Goal: Task Accomplishment & Management: Complete application form

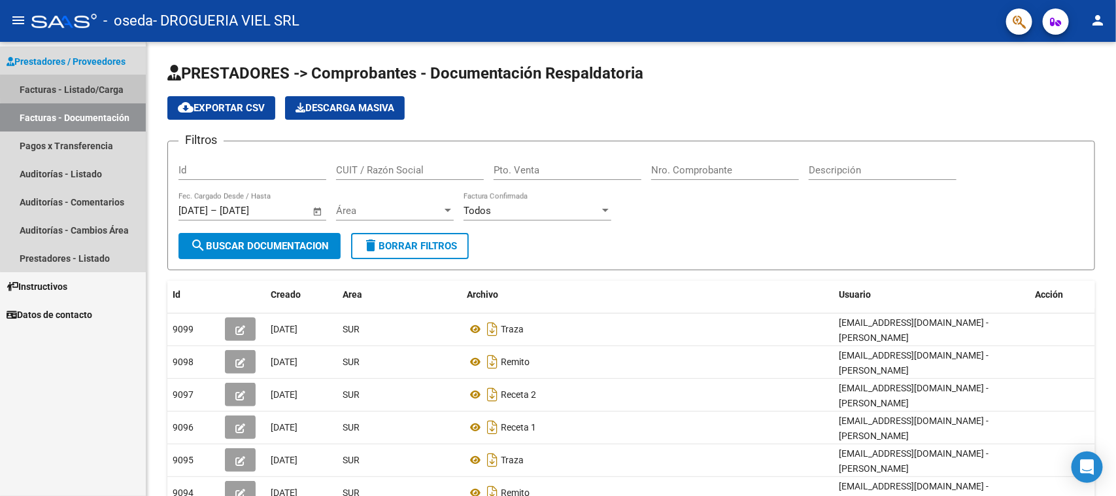
click at [99, 87] on link "Facturas - Listado/Carga" at bounding box center [73, 89] width 146 height 28
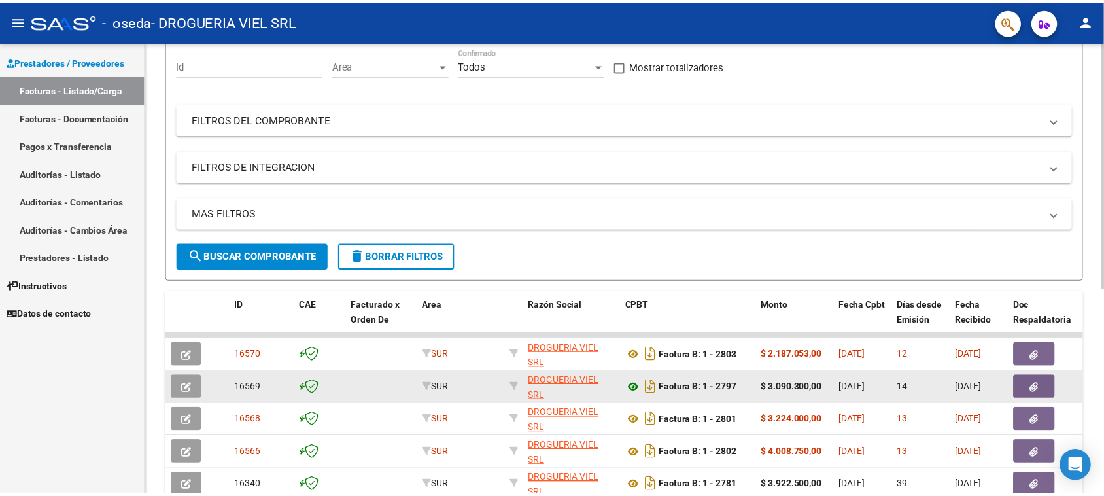
scroll to position [278, 0]
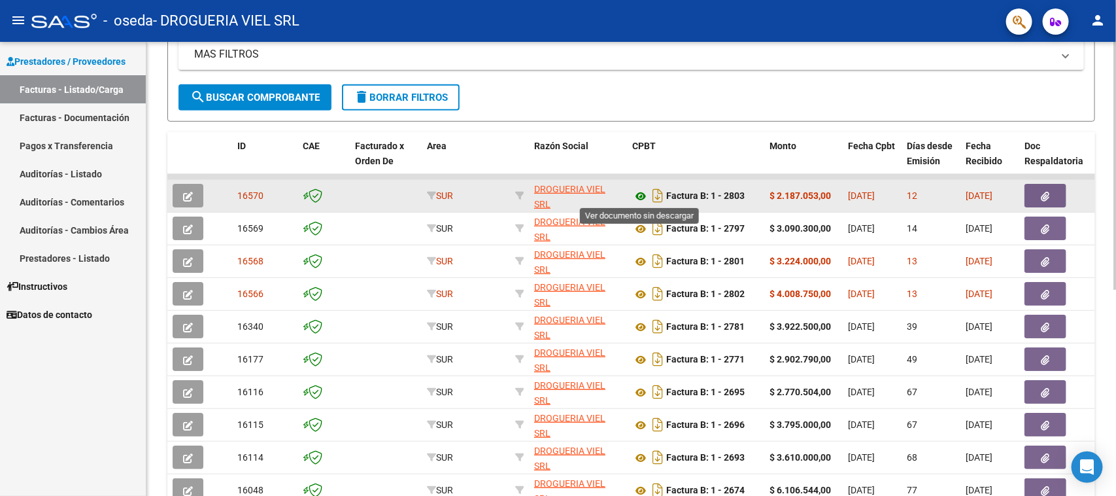
click at [645, 193] on icon at bounding box center [640, 196] width 17 height 16
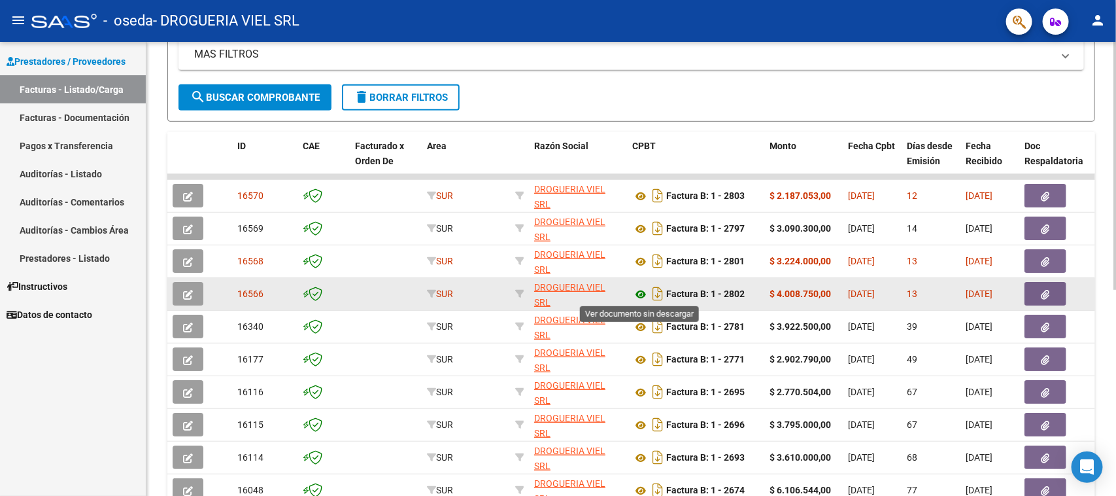
click at [639, 289] on icon at bounding box center [640, 294] width 17 height 16
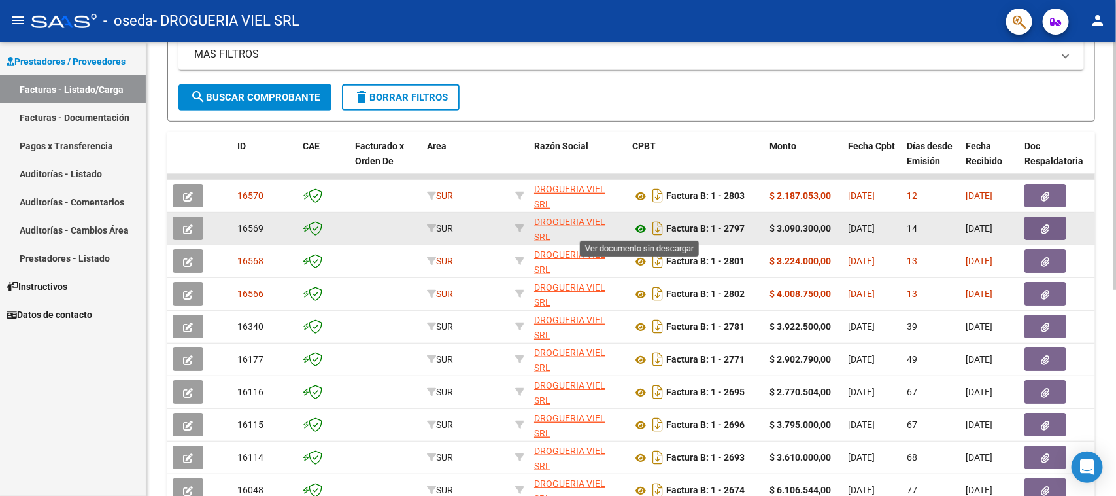
click at [636, 228] on icon at bounding box center [640, 229] width 17 height 16
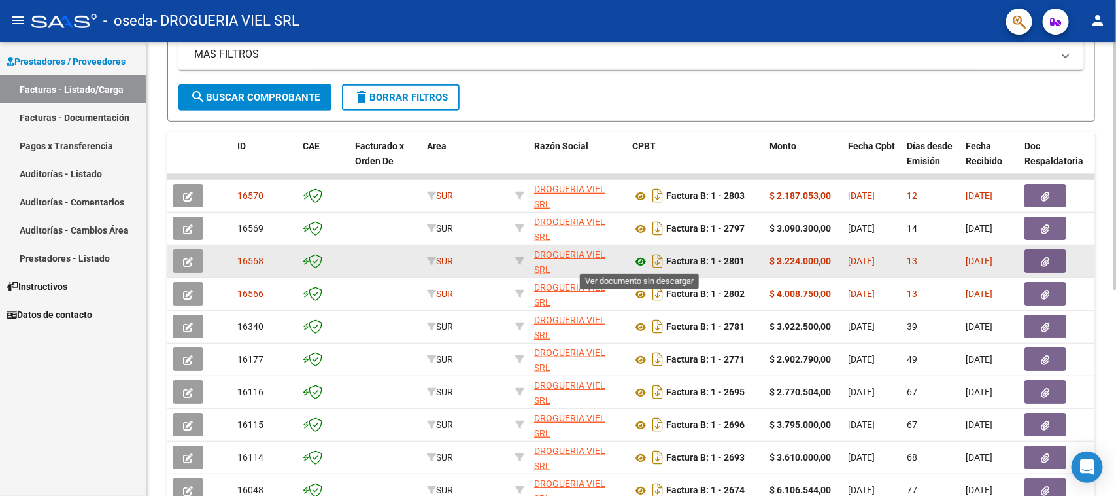
click at [638, 260] on icon at bounding box center [640, 262] width 17 height 16
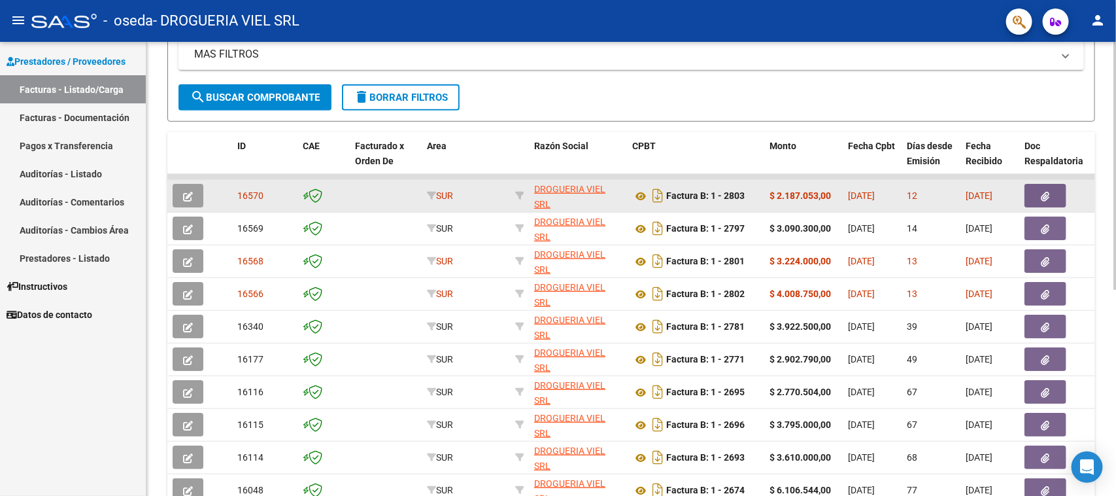
click at [192, 192] on icon "button" at bounding box center [188, 197] width 10 height 10
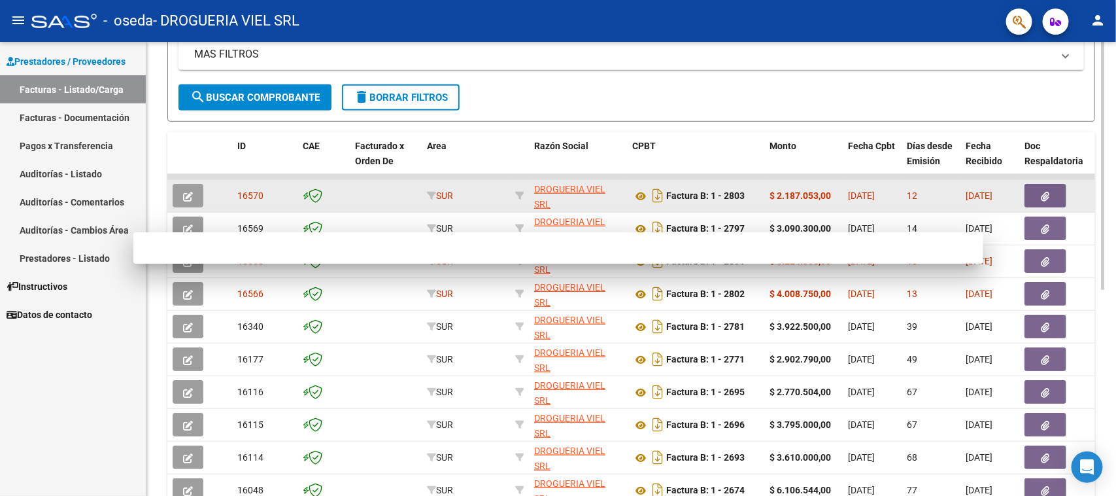
click at [191, 196] on datatable-body-cell at bounding box center [190, 196] width 46 height 32
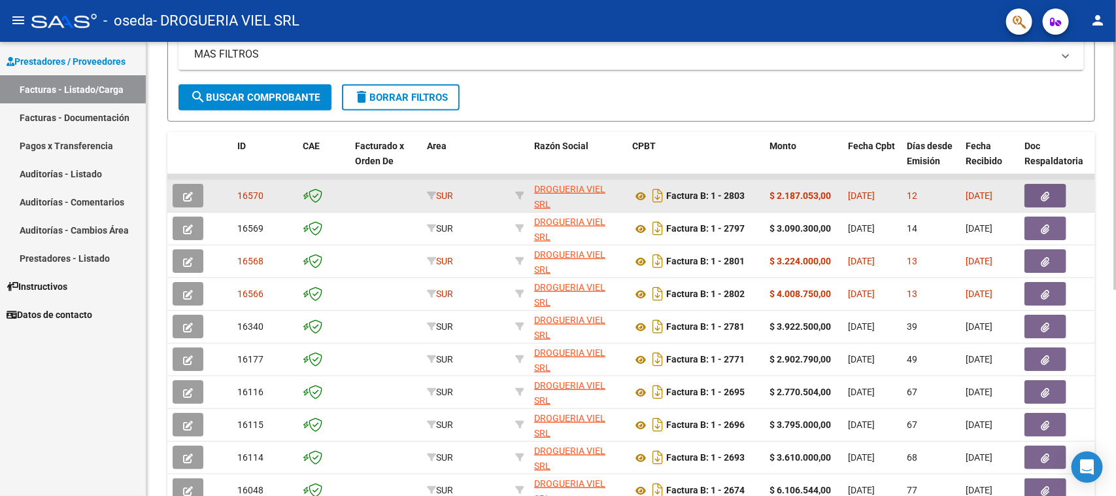
click at [190, 198] on icon "button" at bounding box center [188, 197] width 10 height 10
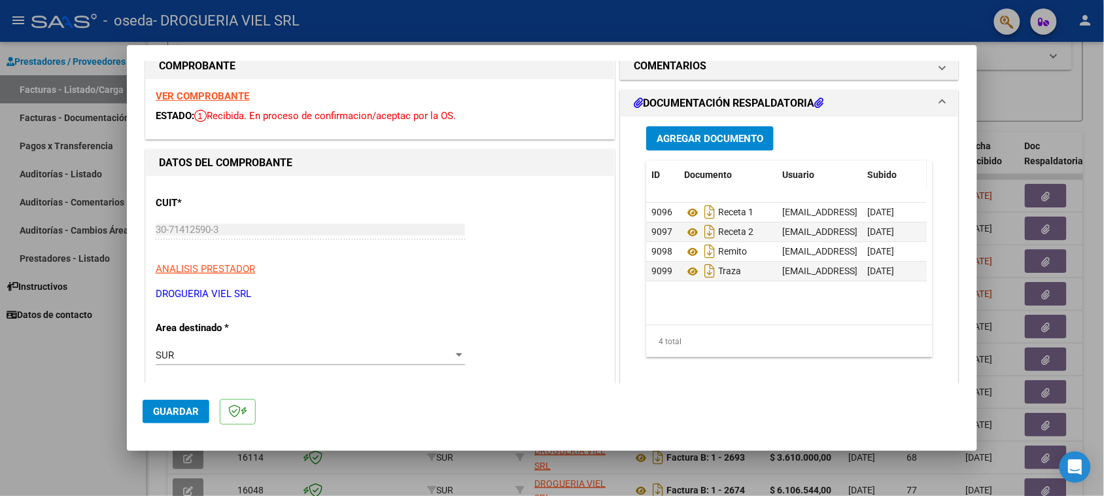
scroll to position [0, 0]
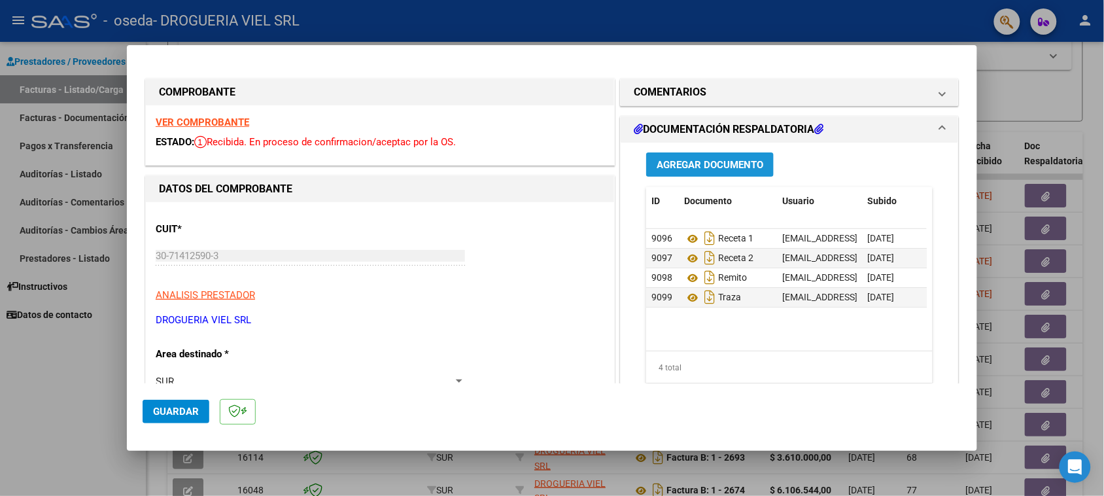
click at [720, 157] on button "Agregar Documento" at bounding box center [710, 164] width 128 height 24
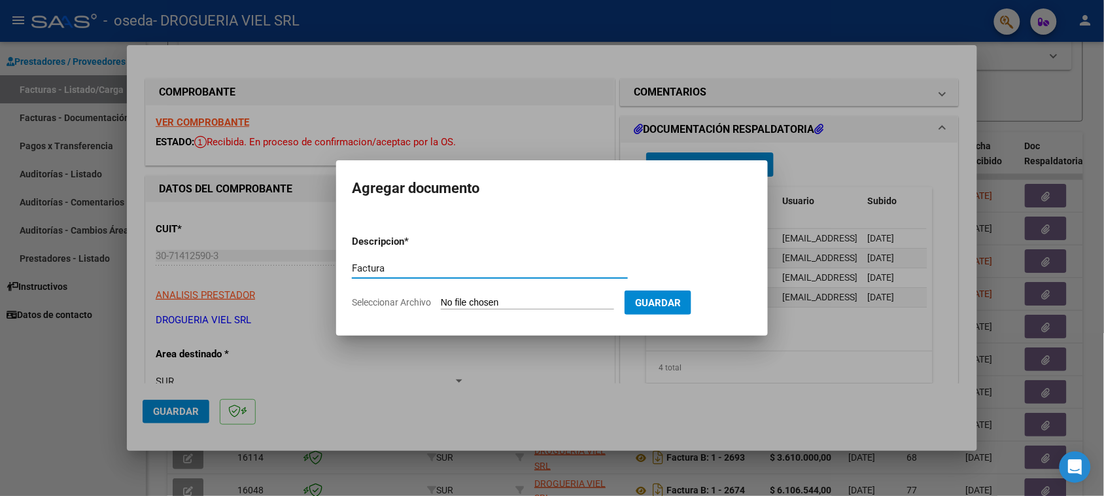
type input "Factura"
click at [569, 297] on input "Seleccionar Archivo" at bounding box center [527, 303] width 173 height 12
type input "C:\fakepath\2803.pdf"
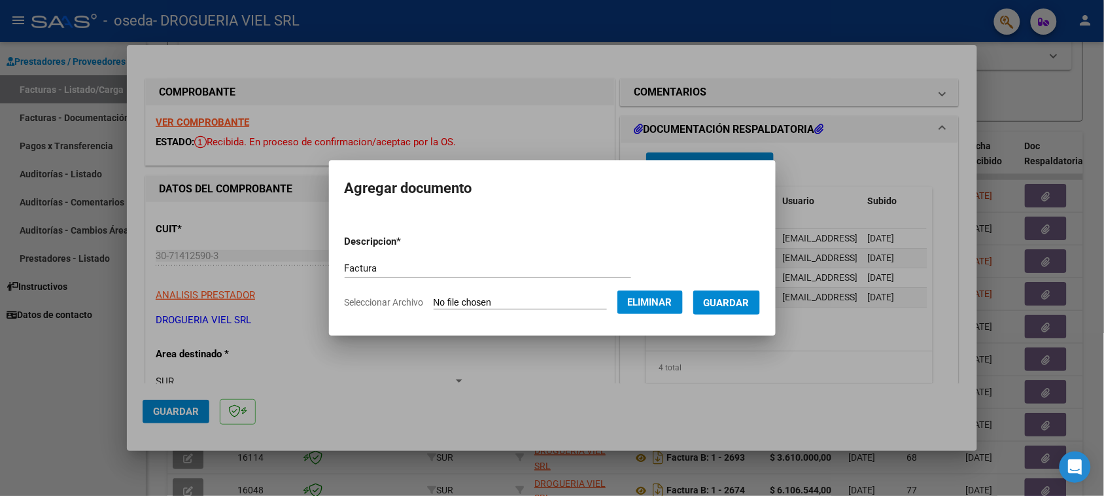
click at [747, 305] on span "Guardar" at bounding box center [727, 303] width 46 height 12
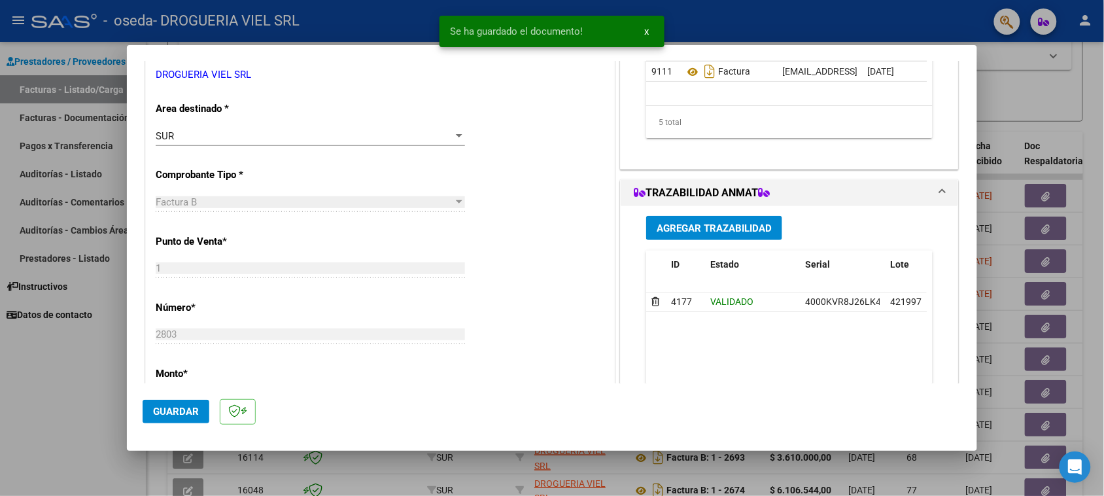
scroll to position [409, 0]
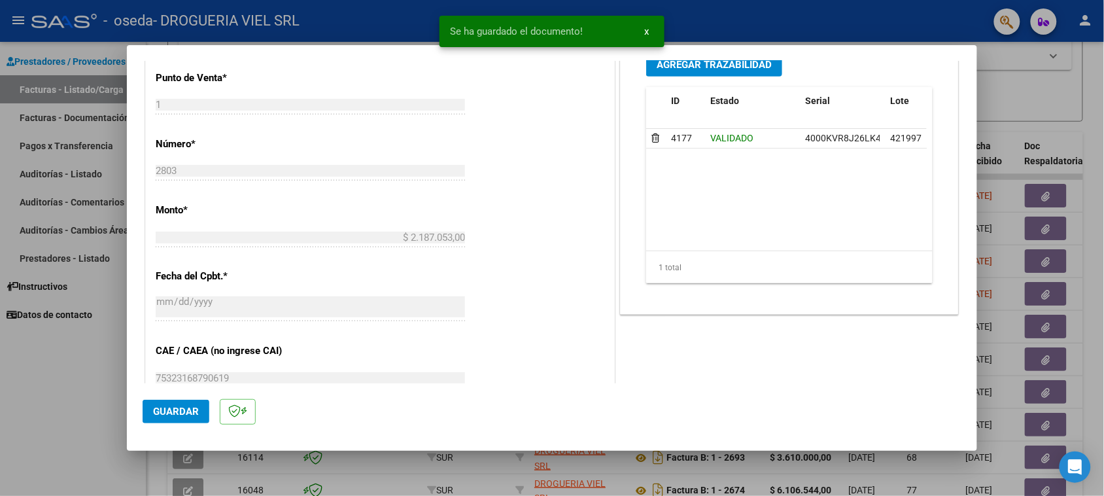
click at [163, 407] on span "Guardar" at bounding box center [176, 411] width 46 height 12
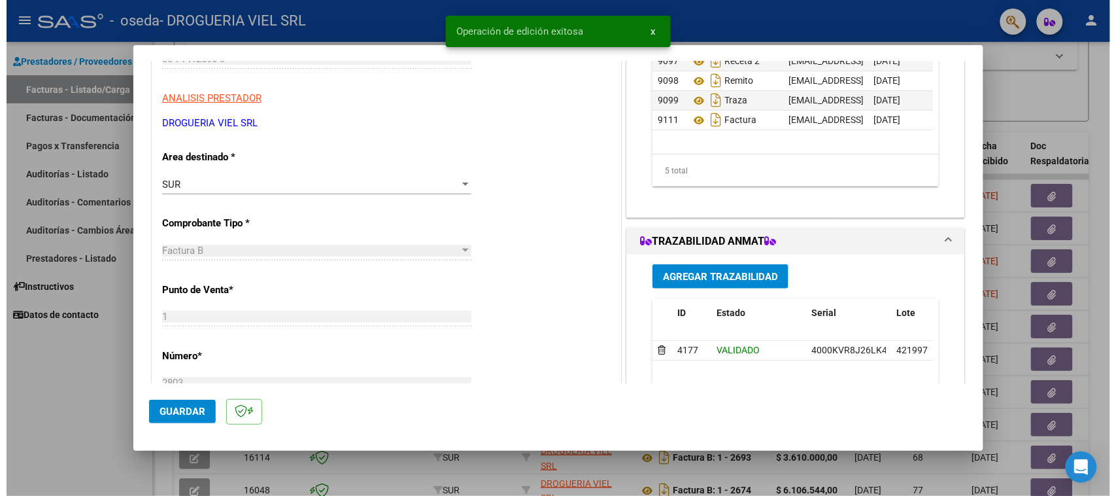
scroll to position [163, 0]
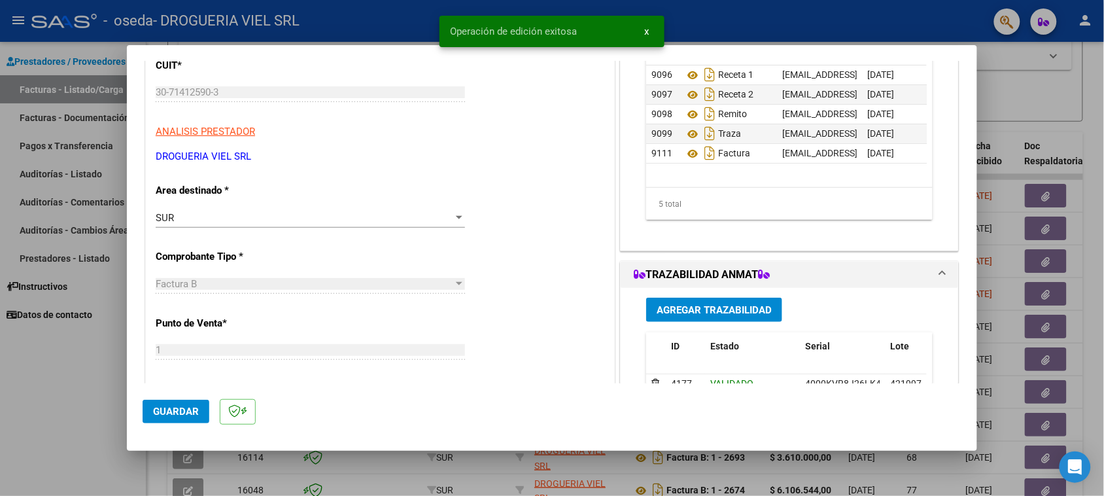
click at [1011, 105] on div at bounding box center [552, 248] width 1104 height 496
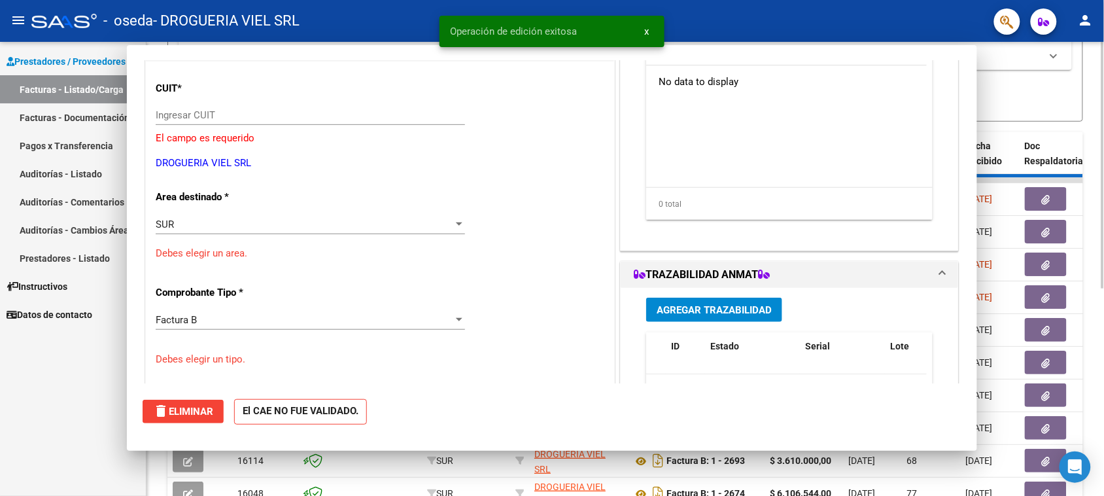
scroll to position [0, 0]
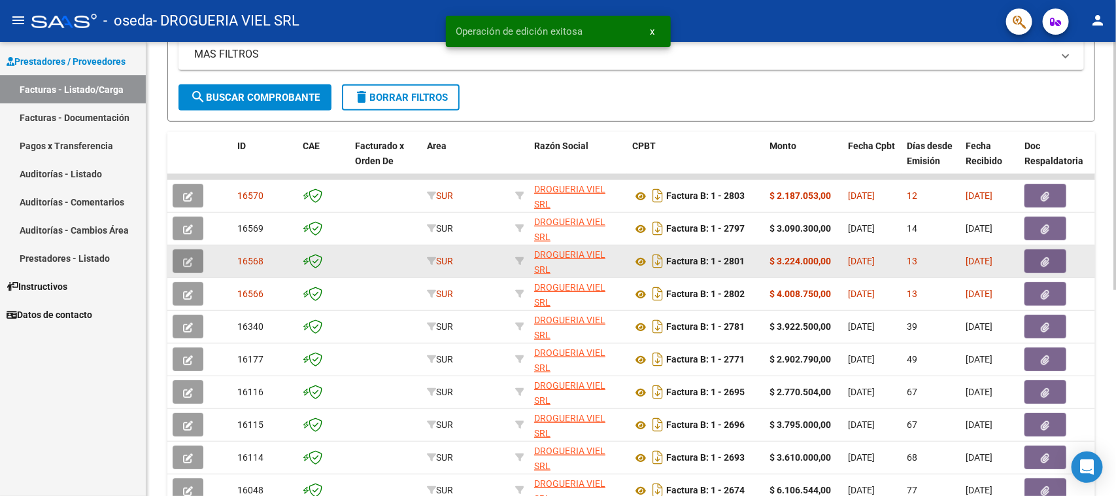
click at [185, 257] on icon "button" at bounding box center [188, 262] width 10 height 10
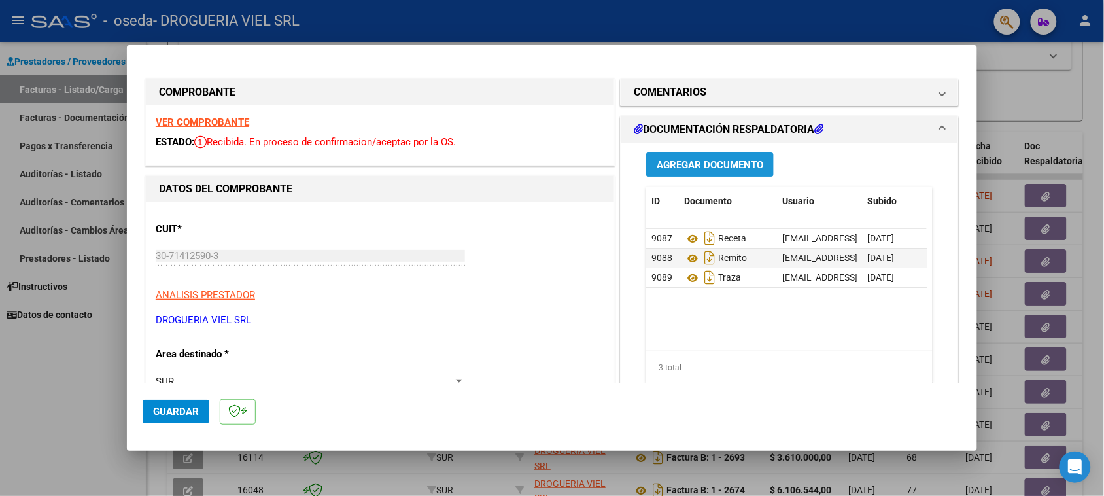
click at [706, 164] on span "Agregar Documento" at bounding box center [710, 165] width 107 height 12
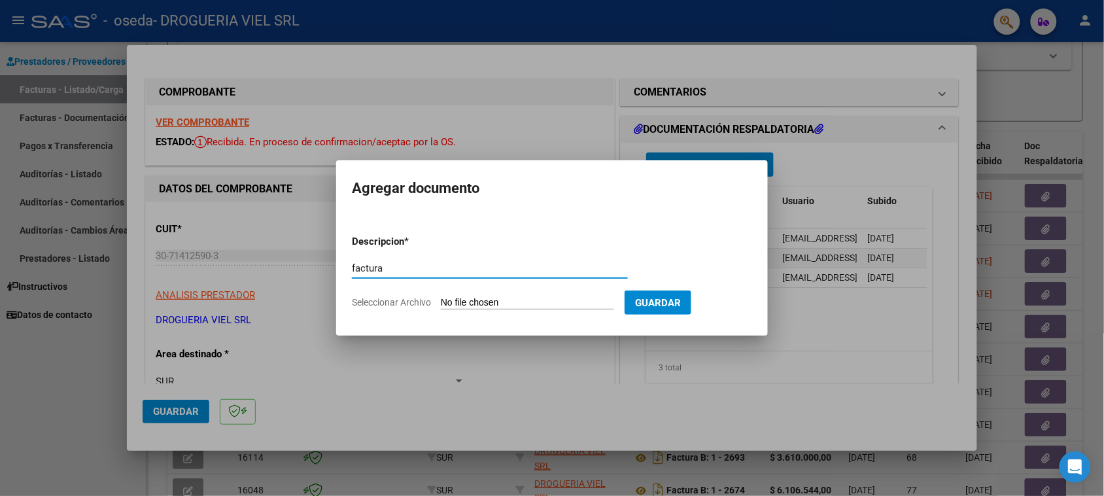
type input "factura"
click at [530, 298] on input "Seleccionar Archivo" at bounding box center [527, 303] width 173 height 12
type input "C:\fakepath\2801.pdf"
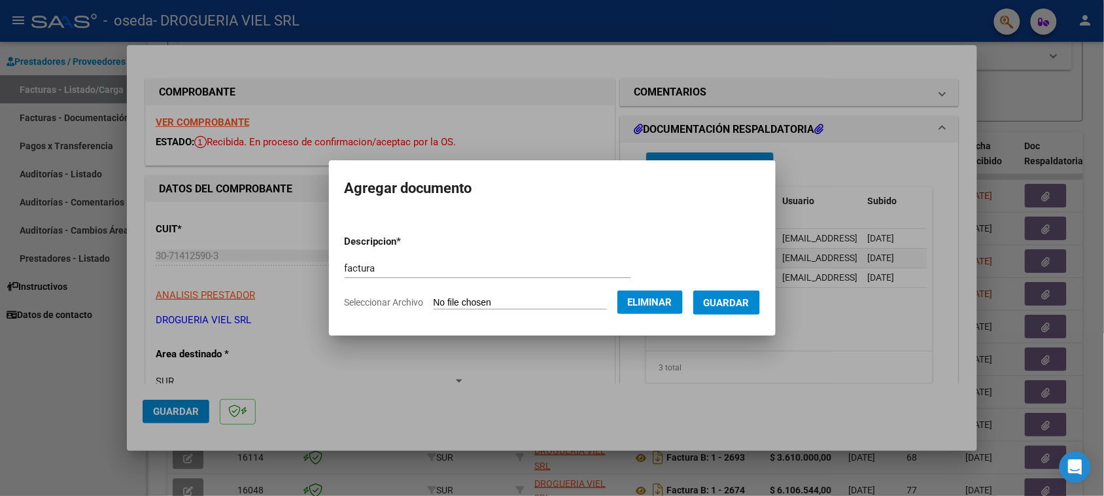
click at [726, 285] on form "Descripcion * factura Escriba aquí una descripcion Seleccionar Archivo Eliminar…" at bounding box center [552, 271] width 415 height 95
click at [728, 290] on button "Guardar" at bounding box center [726, 302] width 67 height 24
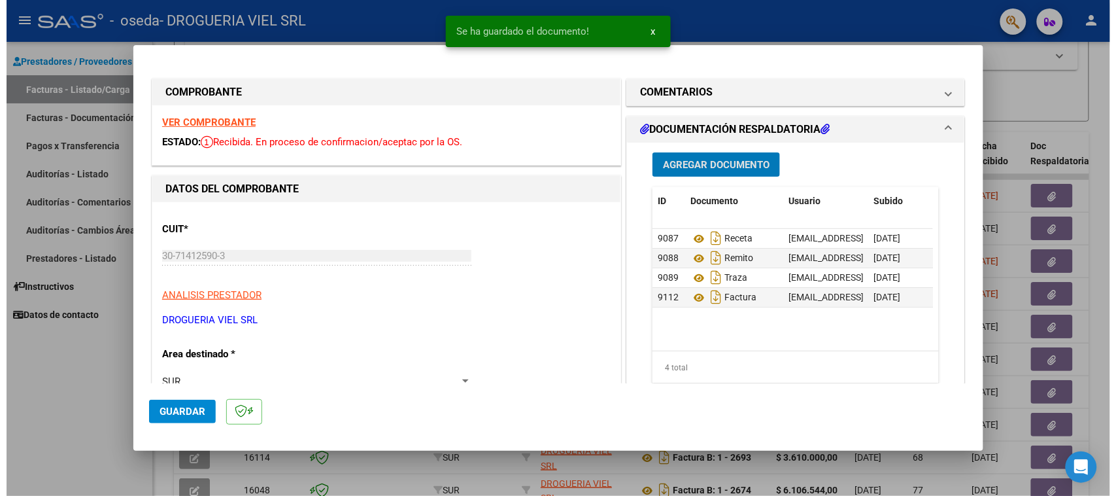
scroll to position [327, 0]
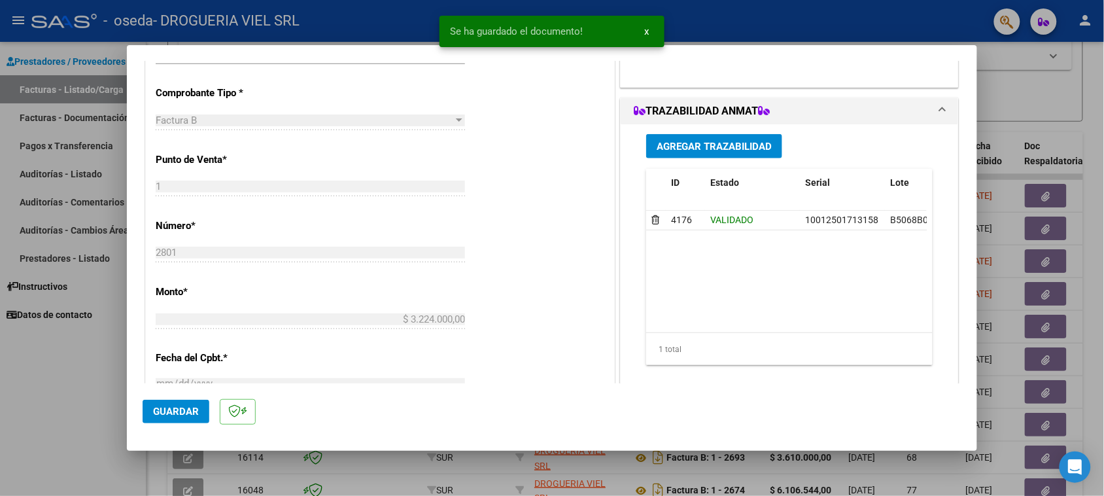
click at [182, 426] on mat-dialog-actions "Guardar" at bounding box center [552, 409] width 819 height 52
click at [180, 420] on button "Guardar" at bounding box center [176, 412] width 67 height 24
click at [1001, 245] on div at bounding box center [552, 248] width 1104 height 496
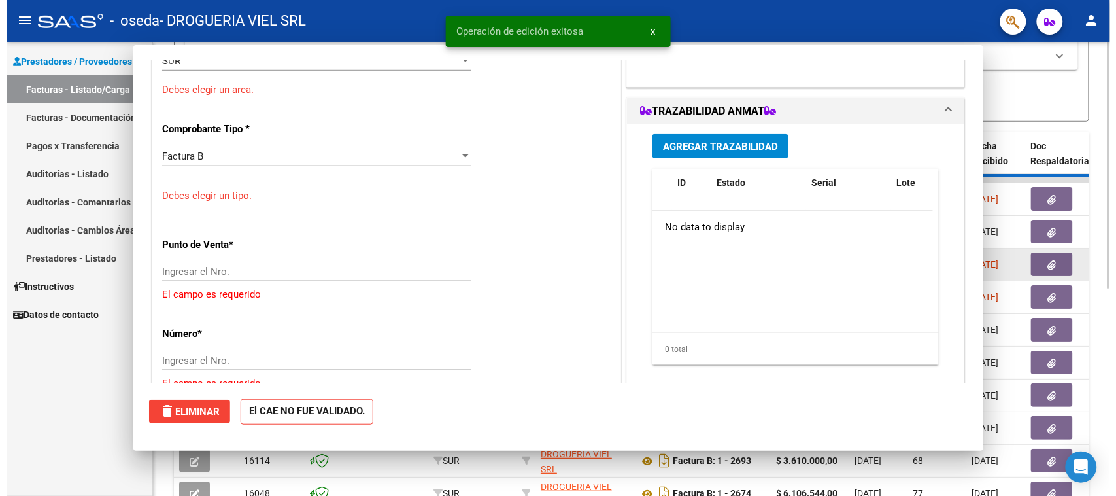
scroll to position [0, 0]
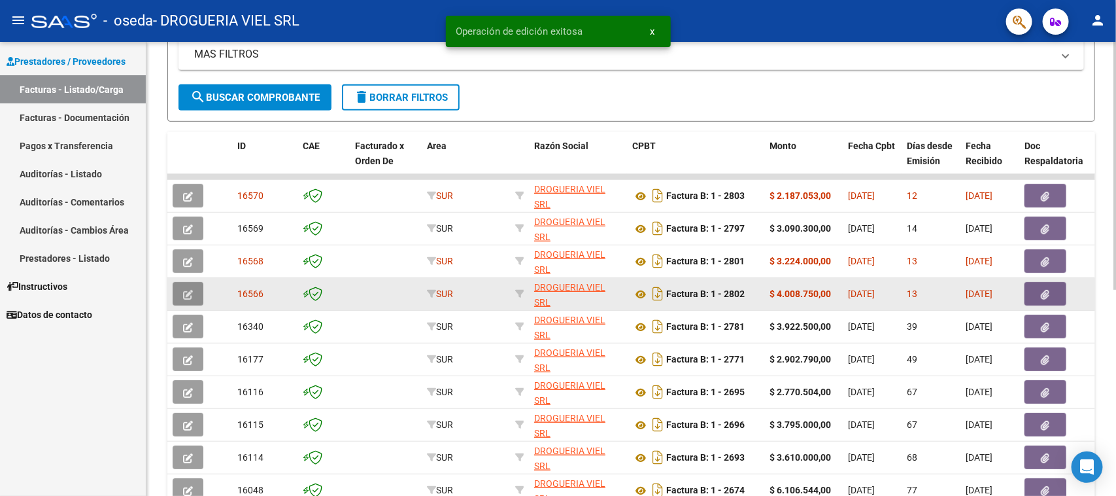
click at [184, 296] on icon "button" at bounding box center [188, 295] width 10 height 10
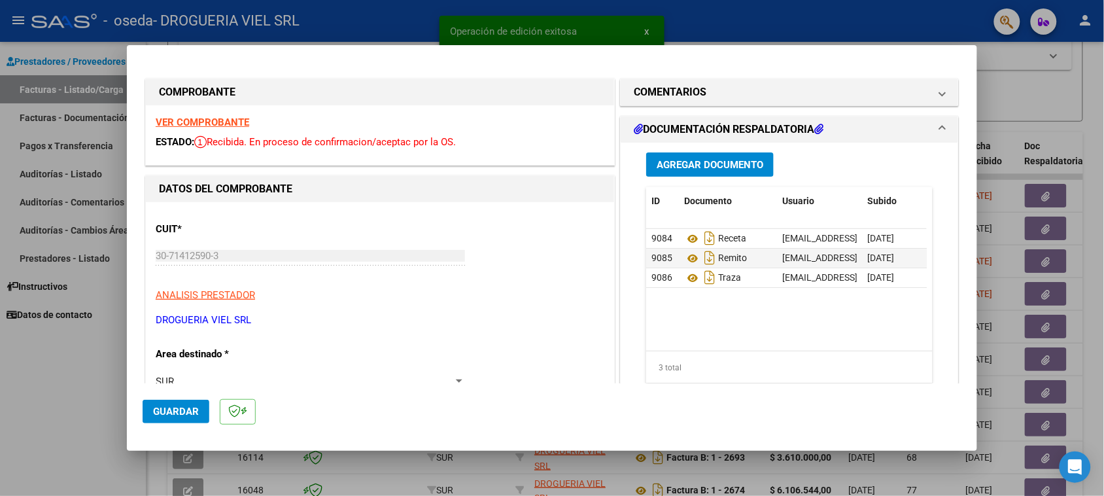
click at [717, 167] on span "Agregar Documento" at bounding box center [710, 165] width 107 height 12
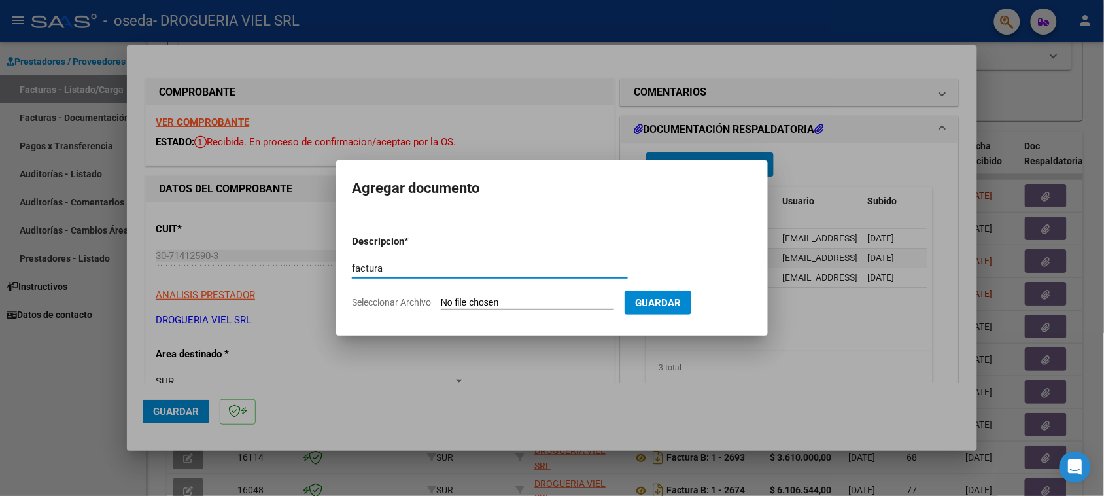
type input "factura"
click at [560, 299] on input "Seleccionar Archivo" at bounding box center [527, 303] width 173 height 12
type input "C:\fakepath\2803.pdf"
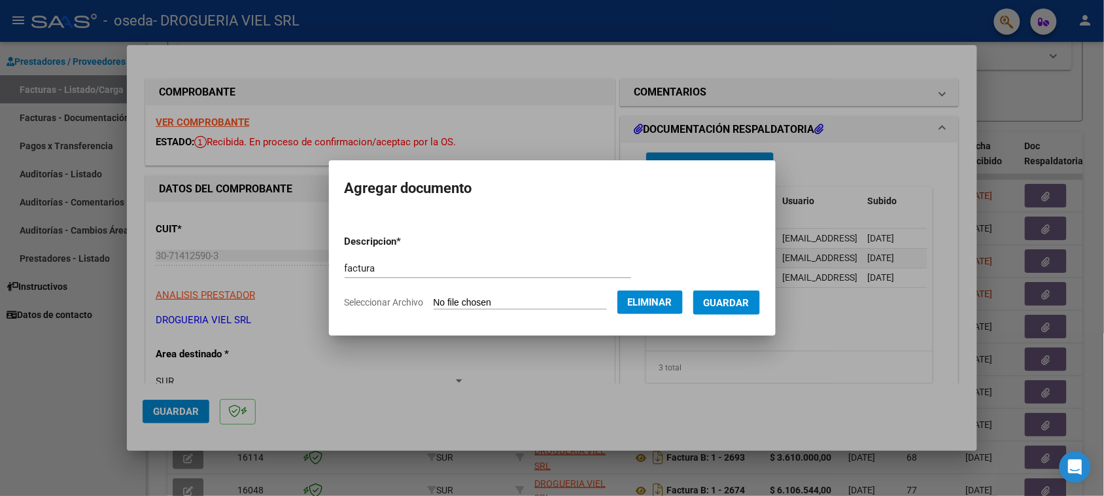
click at [753, 317] on form "Descripcion * factura Escriba aquí una descripcion Seleccionar Archivo Eliminar…" at bounding box center [552, 271] width 415 height 95
click at [750, 311] on button "Guardar" at bounding box center [726, 302] width 67 height 24
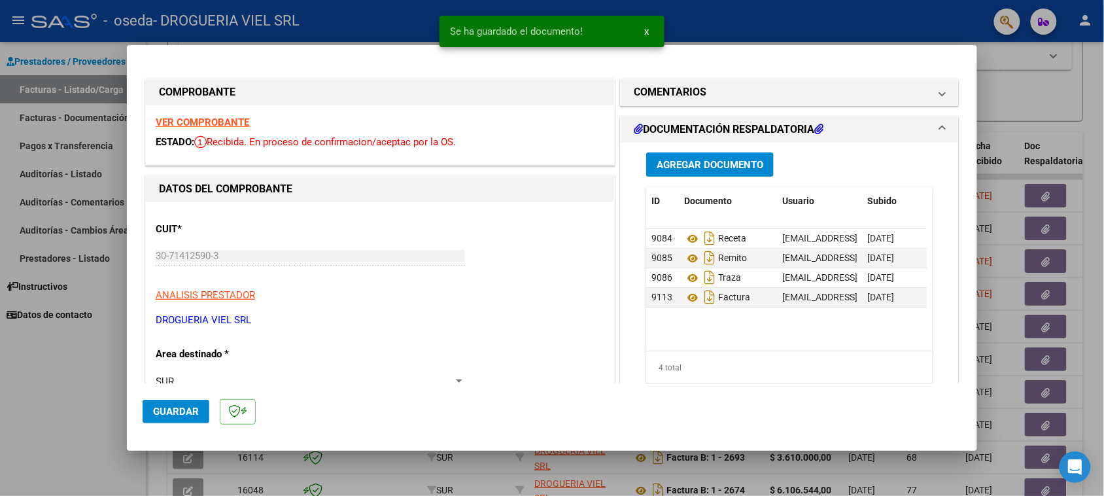
click at [175, 426] on mat-dialog-actions "Guardar" at bounding box center [552, 409] width 819 height 52
click at [175, 420] on button "Guardar" at bounding box center [176, 412] width 67 height 24
click at [1051, 95] on div at bounding box center [552, 248] width 1104 height 496
